Goal: Task Accomplishment & Management: Manage account settings

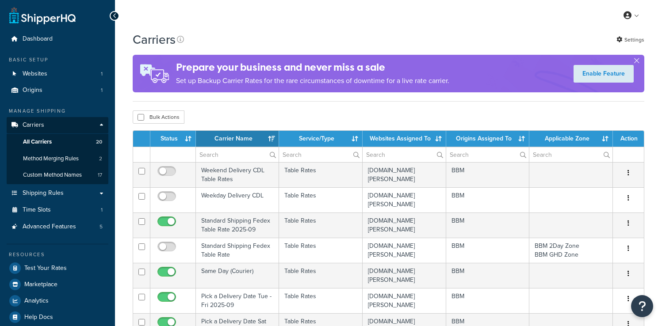
select select "15"
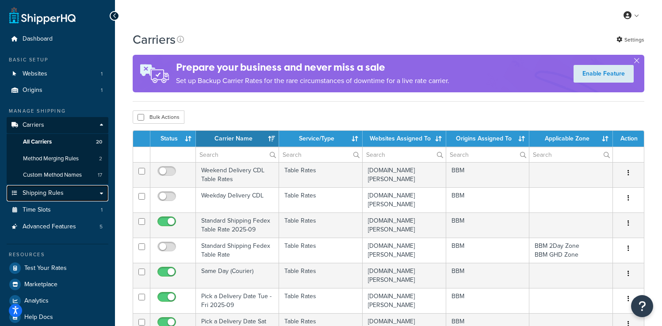
click at [54, 196] on span "Shipping Rules" at bounding box center [43, 194] width 41 height 8
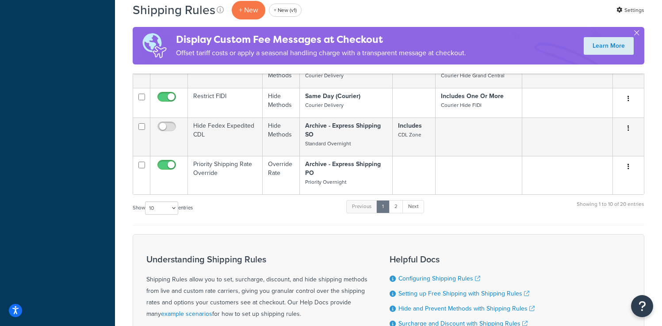
scroll to position [409, 0]
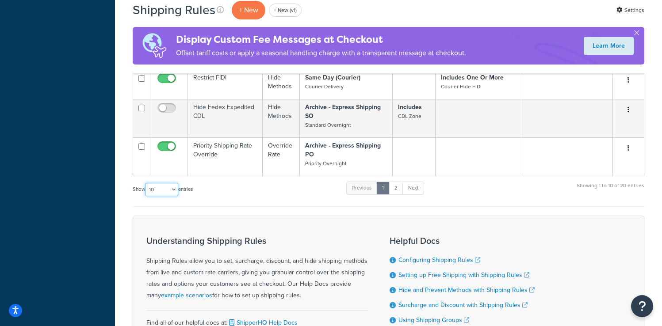
click at [164, 183] on select "10 15 25 50 100 1000" at bounding box center [161, 189] width 33 height 13
select select "100"
click at [146, 183] on select "10 15 25 50 100 1000" at bounding box center [161, 189] width 33 height 13
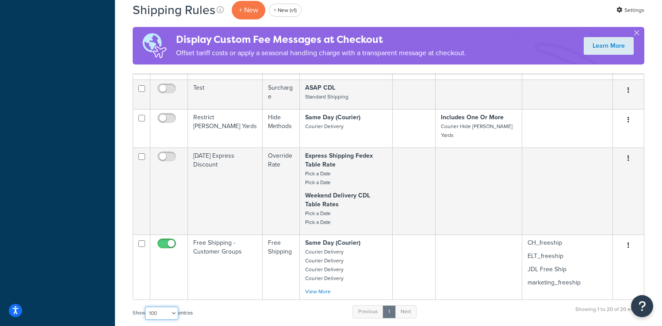
scroll to position [980, 0]
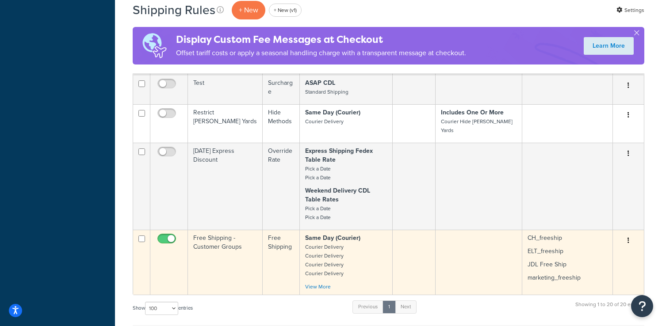
click at [227, 230] on td "Free Shipping - Customer Groups" at bounding box center [225, 262] width 75 height 65
